Goal: Information Seeking & Learning: Learn about a topic

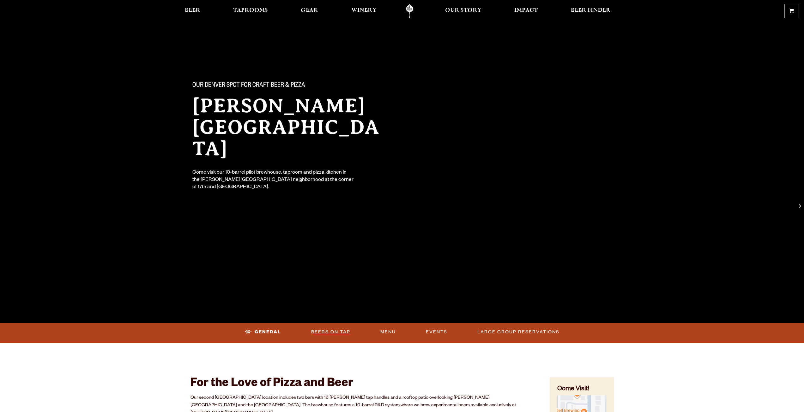
click at [339, 331] on link "Beers On Tap" at bounding box center [331, 332] width 44 height 15
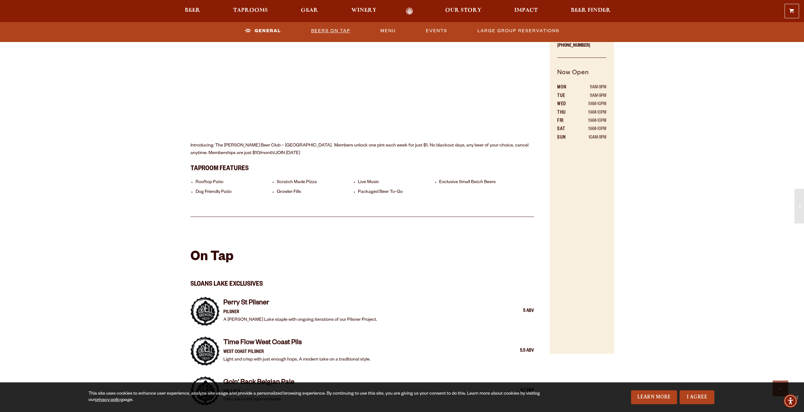
scroll to position [307, 0]
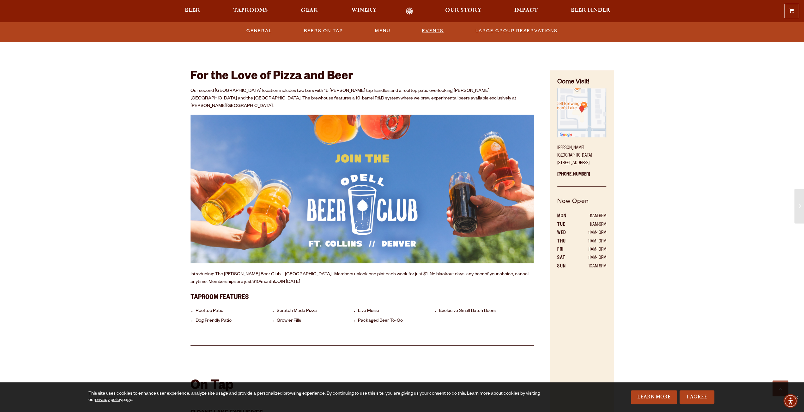
click at [427, 37] on link "Events" at bounding box center [433, 31] width 27 height 15
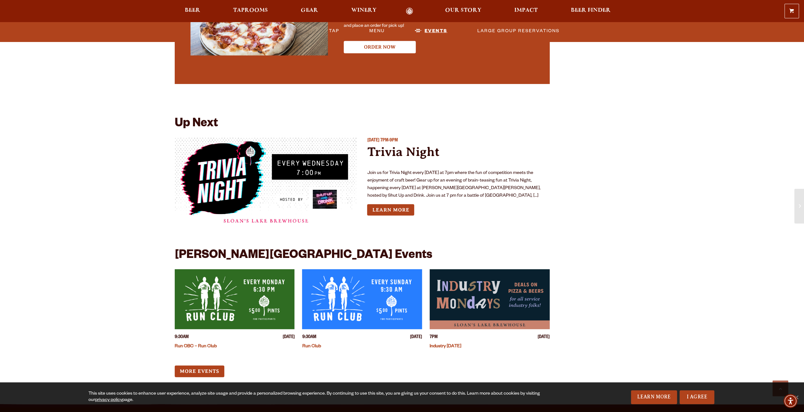
scroll to position [1547, 0]
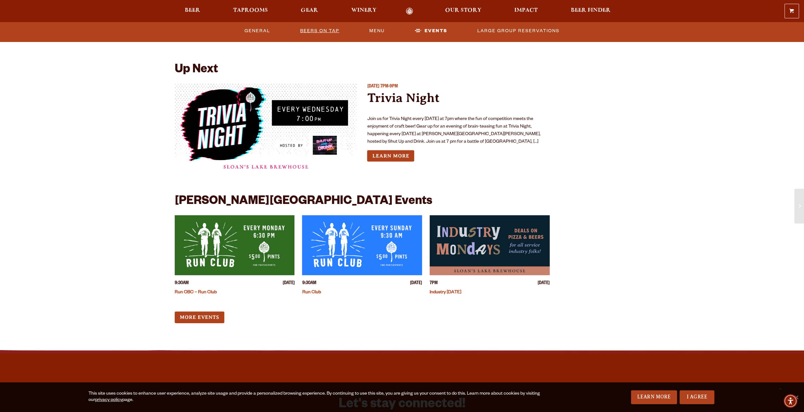
click at [322, 30] on link "Beers On Tap" at bounding box center [320, 31] width 44 height 15
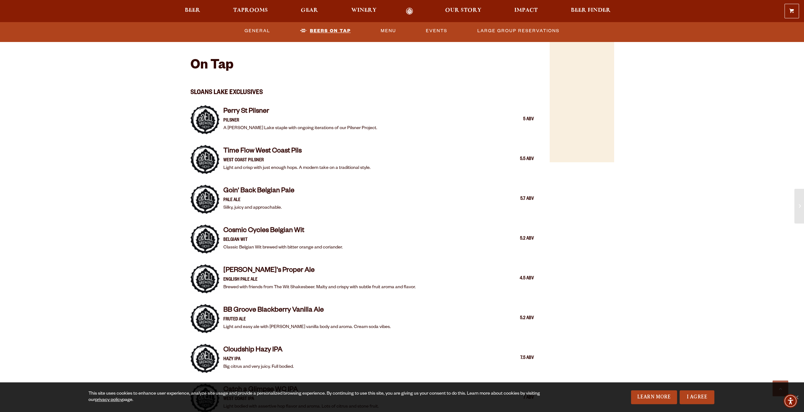
scroll to position [623, 0]
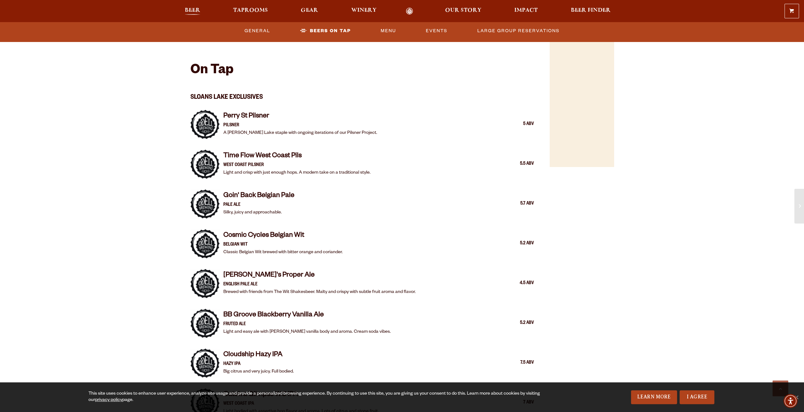
click at [195, 10] on span "Beer" at bounding box center [192, 10] width 15 height 5
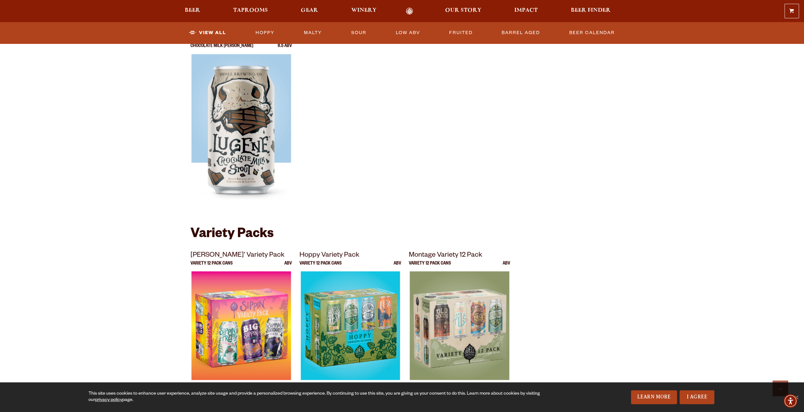
scroll to position [1201, 0]
